Goal: Check status: Check status

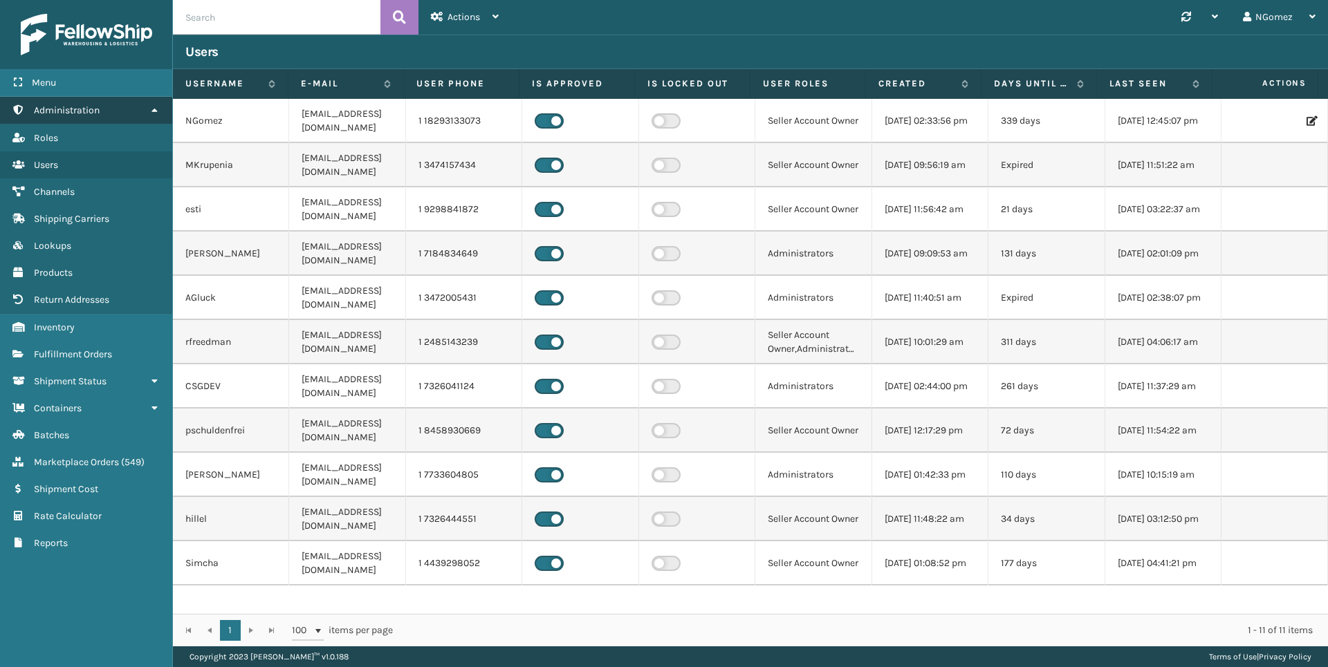
click at [80, 104] on span "Administration" at bounding box center [67, 110] width 66 height 12
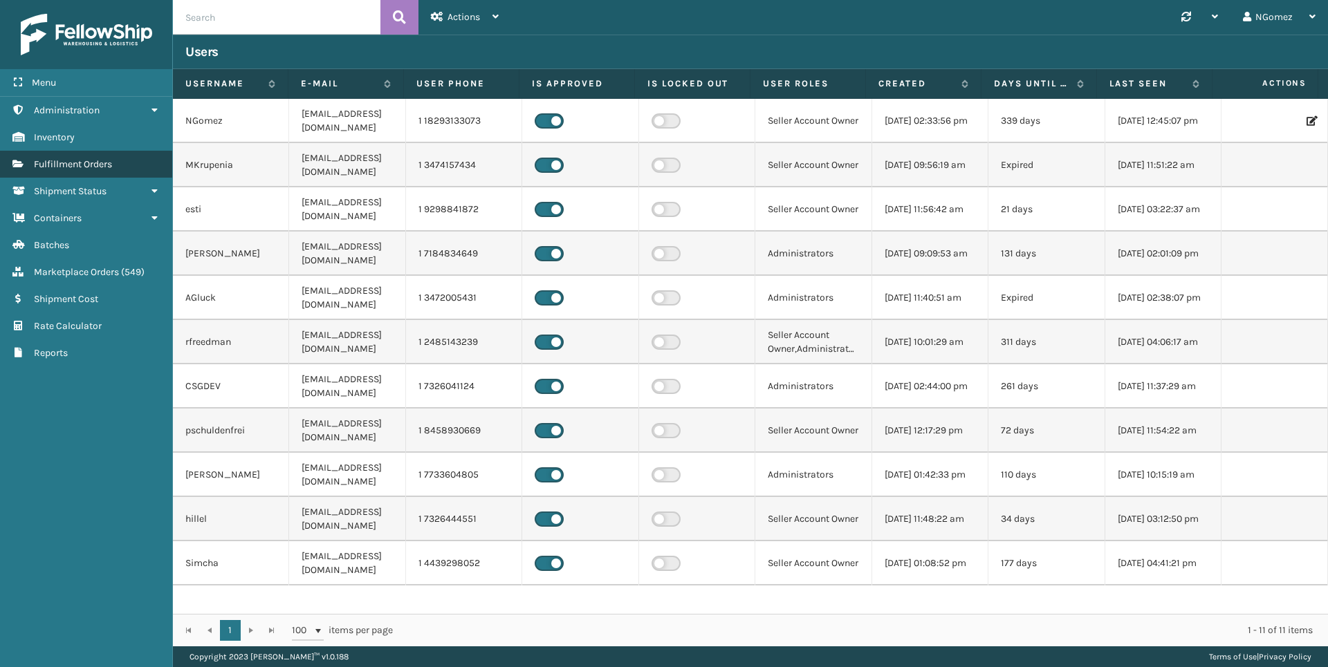
click at [92, 166] on span "Fulfillment Orders" at bounding box center [73, 164] width 78 height 12
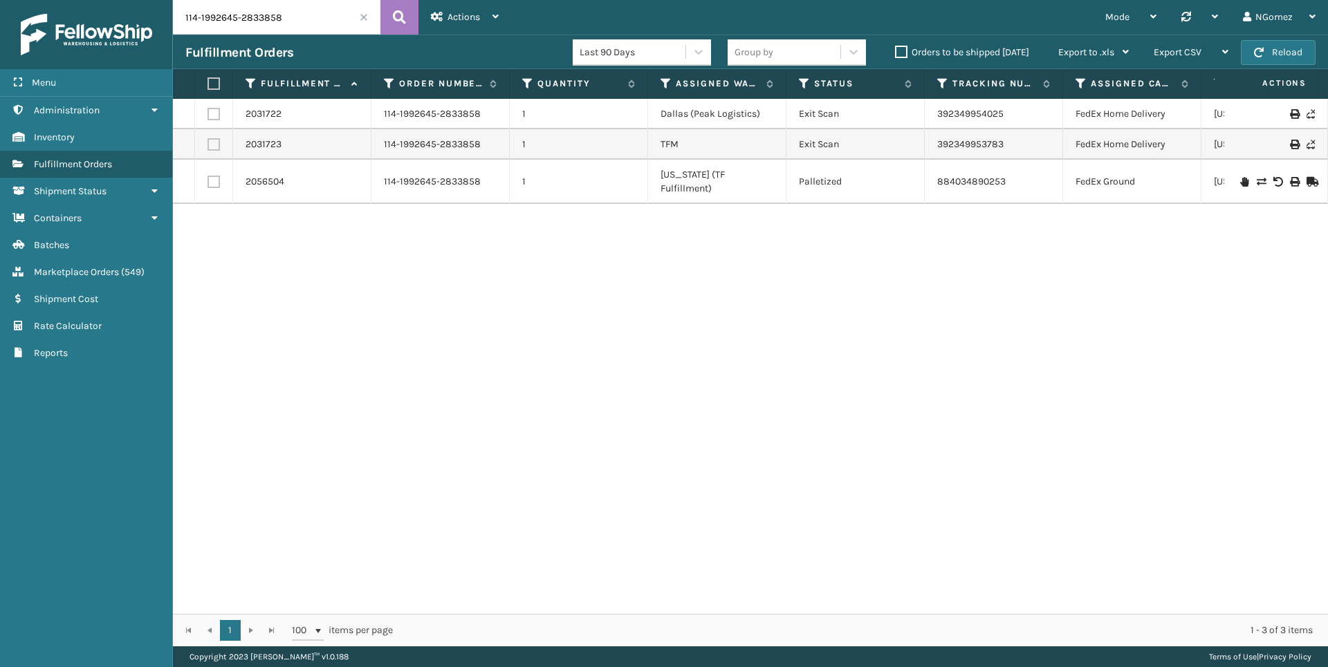
click at [298, 19] on input "114-1992645-2833858" at bounding box center [276, 17] width 207 height 35
type input "3640"
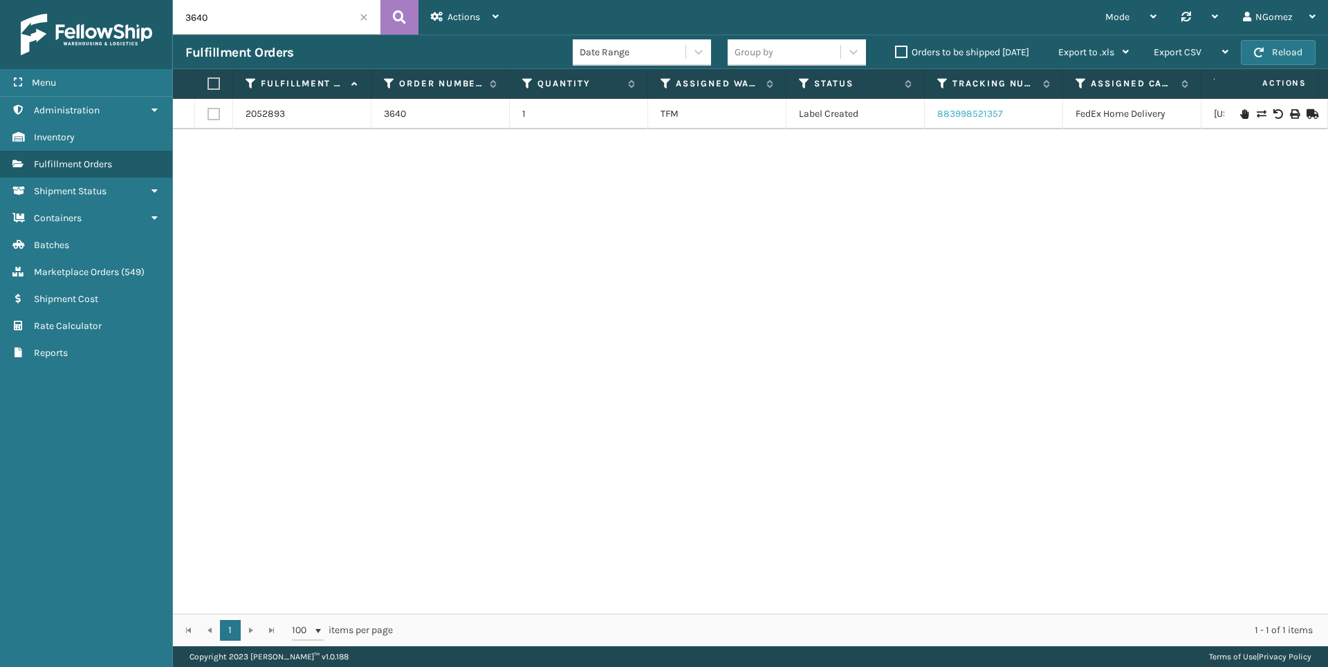
click at [960, 111] on link "883998521357" at bounding box center [970, 114] width 66 height 12
